Goal: Find specific page/section: Find specific page/section

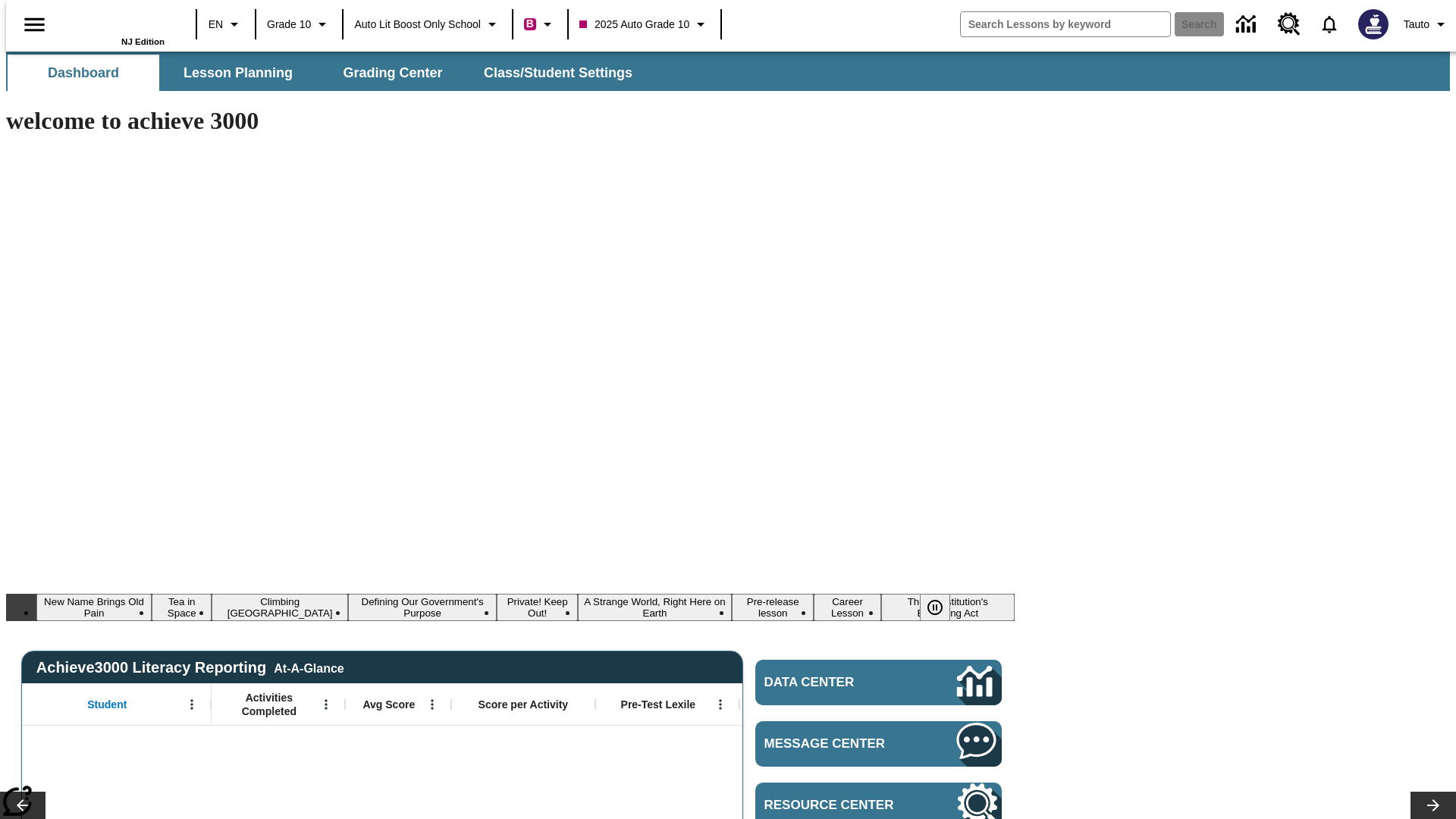
type input "-1"
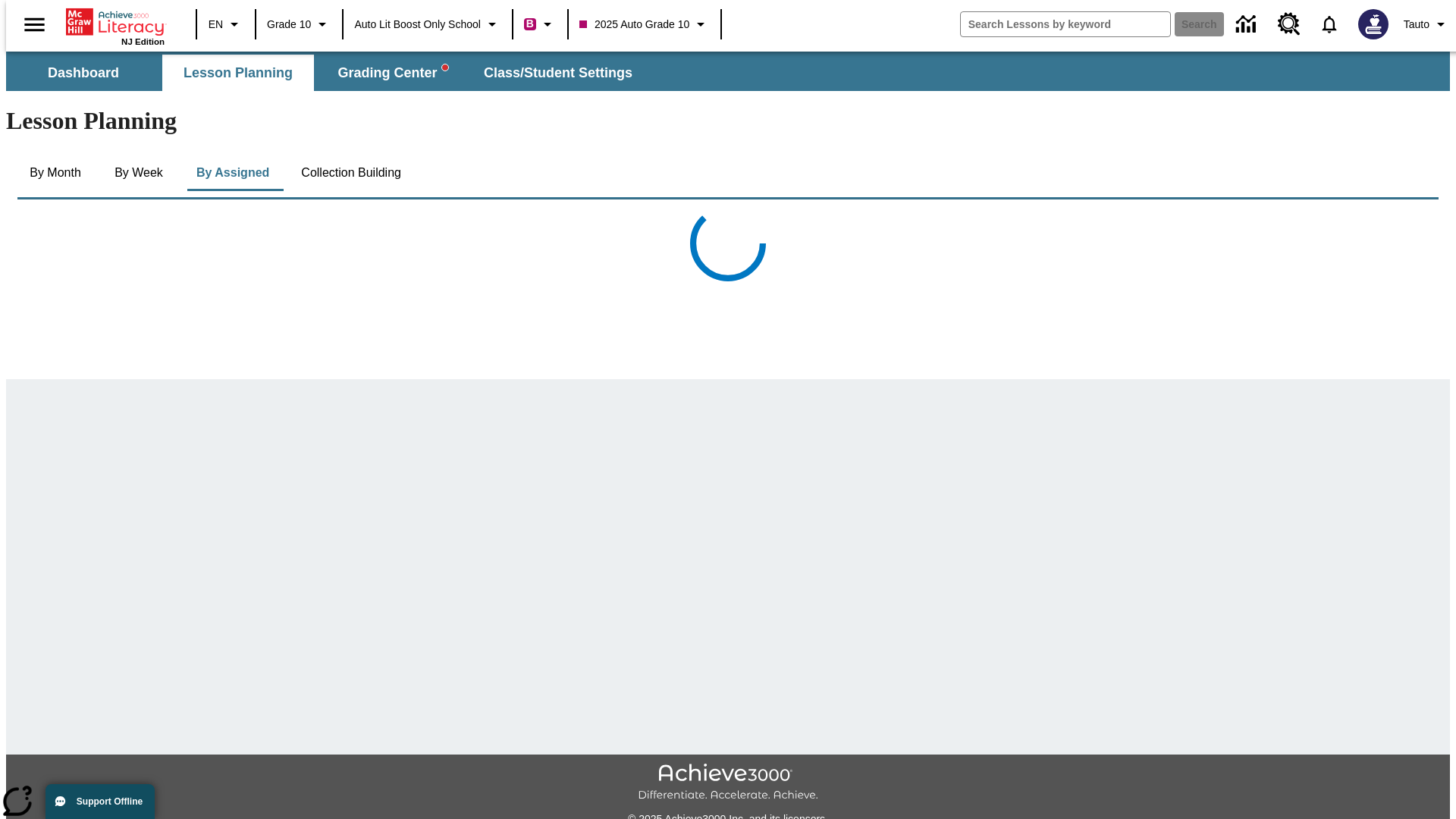
click at [349, 155] on button "Collection Building" at bounding box center [351, 173] width 125 height 36
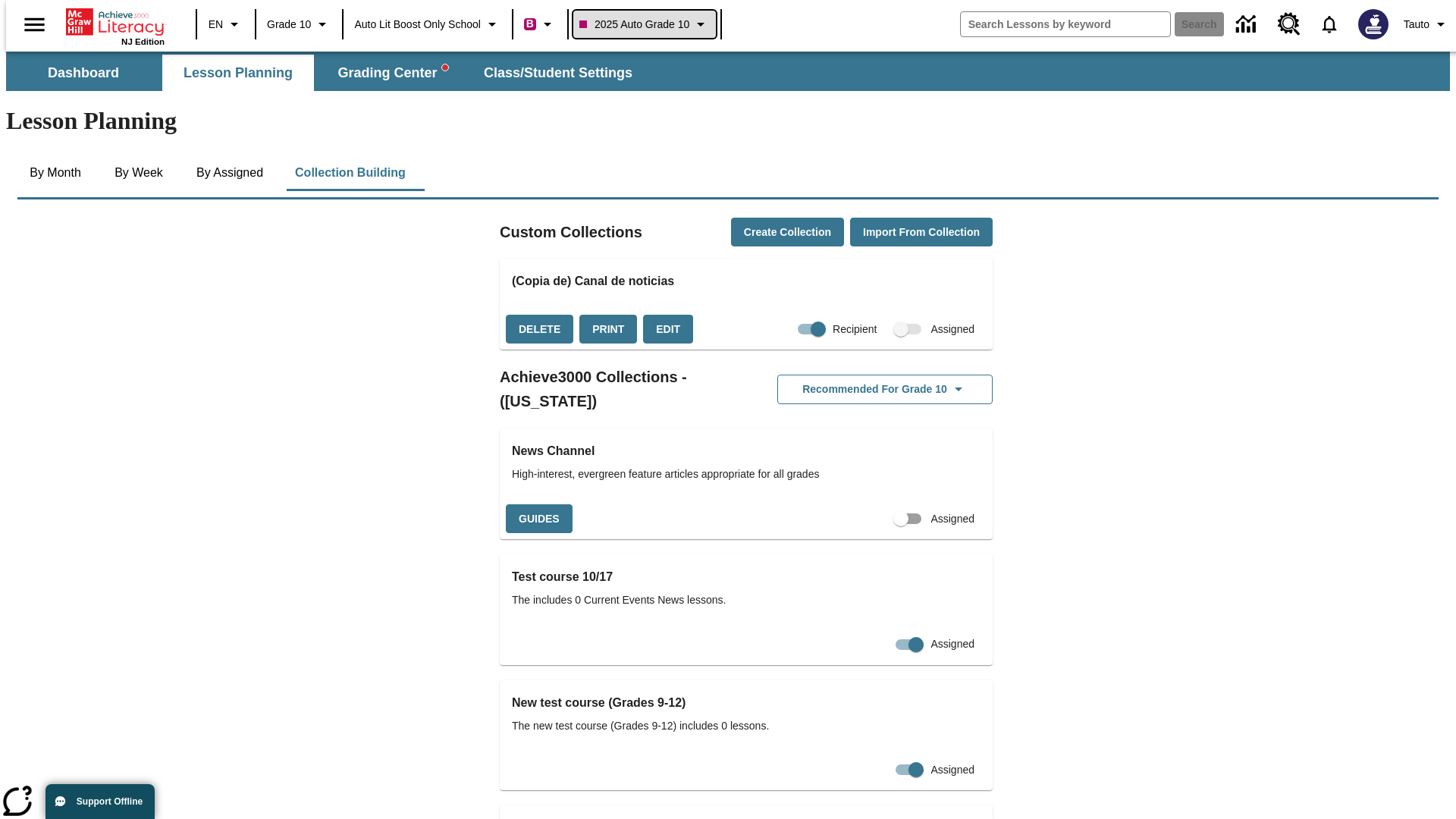
click at [646, 25] on span "2025 Auto Grade 10" at bounding box center [634, 24] width 110 height 16
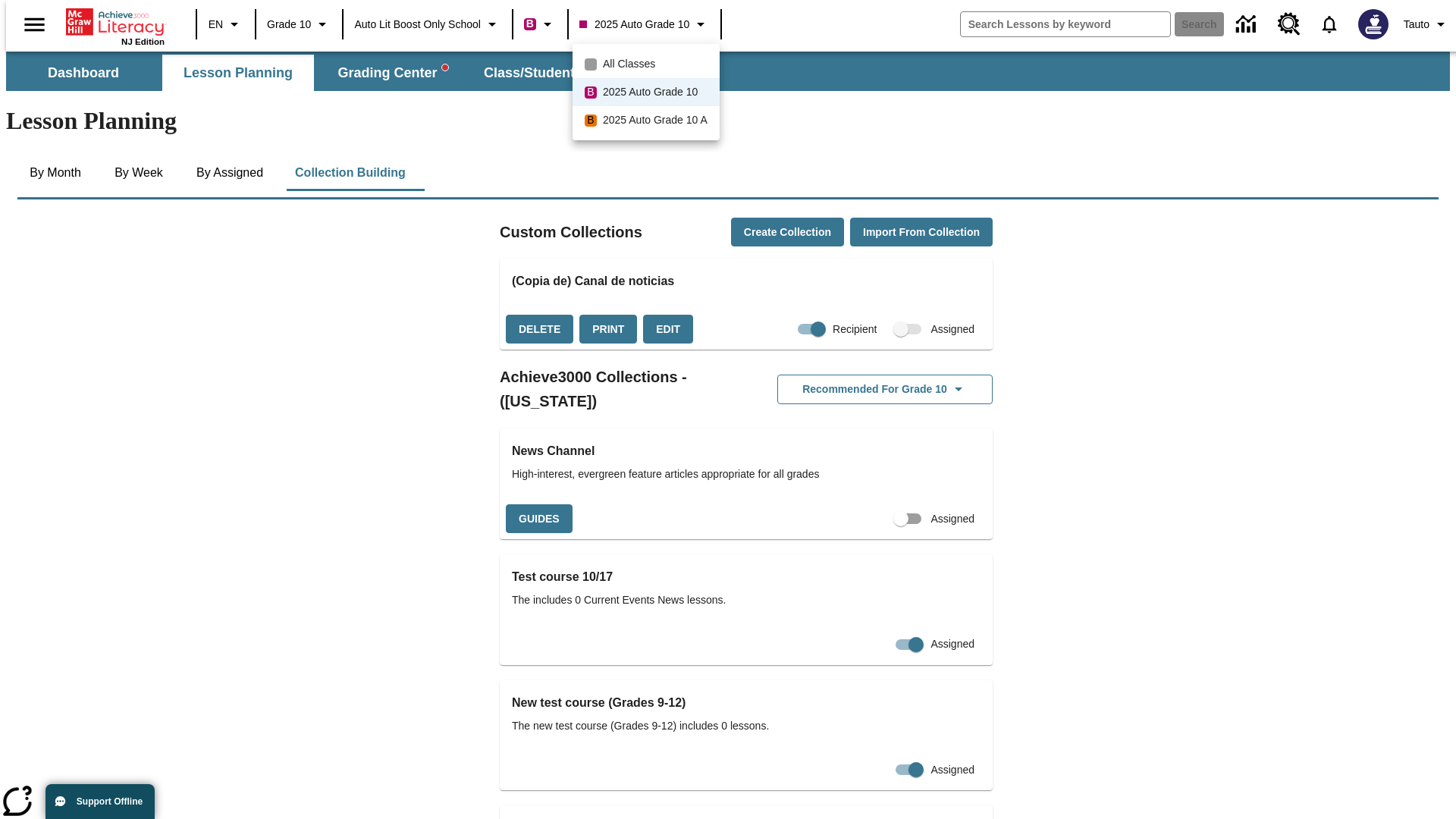
click at [648, 64] on span "All Classes" at bounding box center [629, 63] width 52 height 16
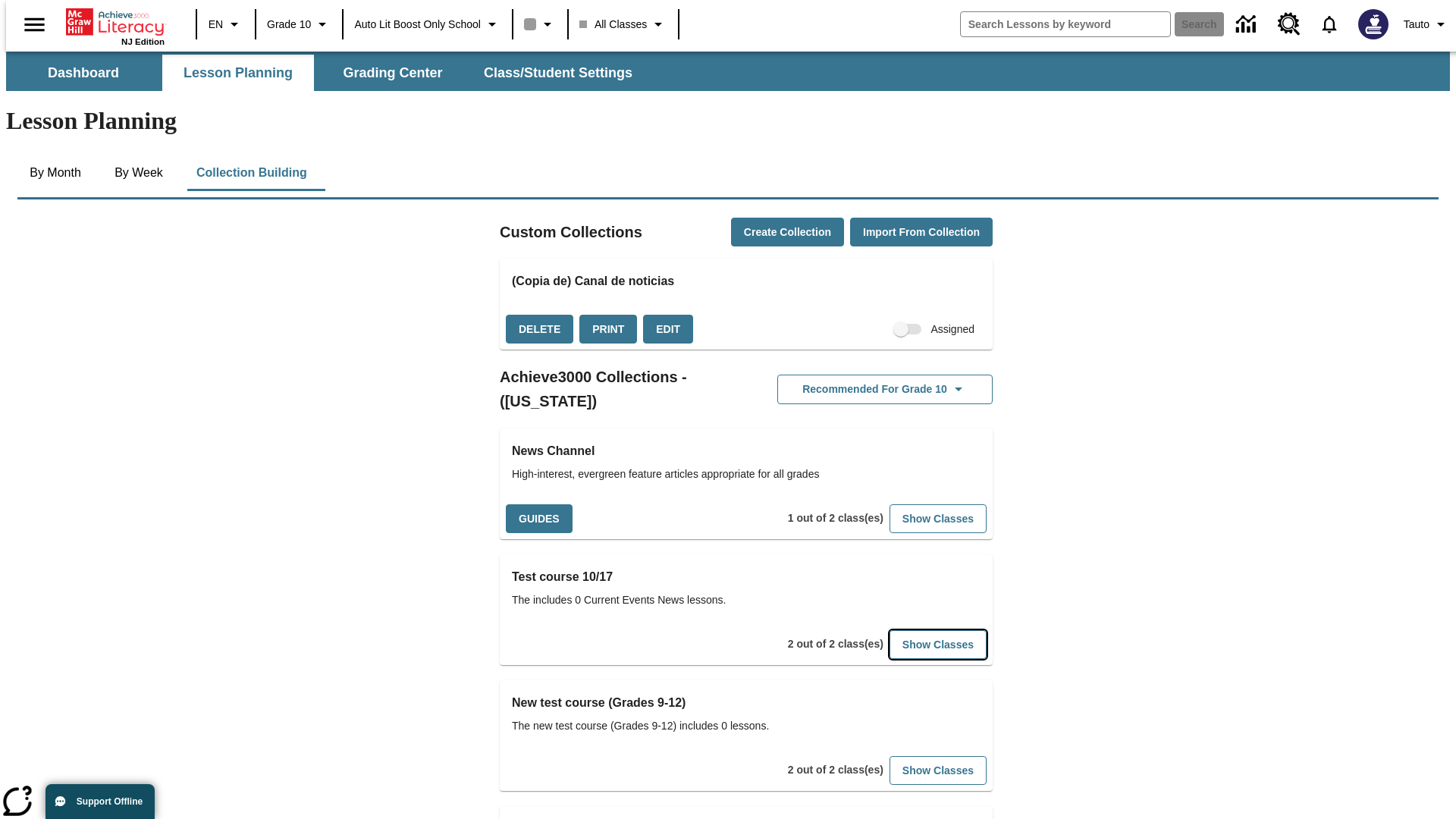
click at [915, 630] on button "Show Classes" at bounding box center [938, 644] width 97 height 30
